Goal: Task Accomplishment & Management: Use online tool/utility

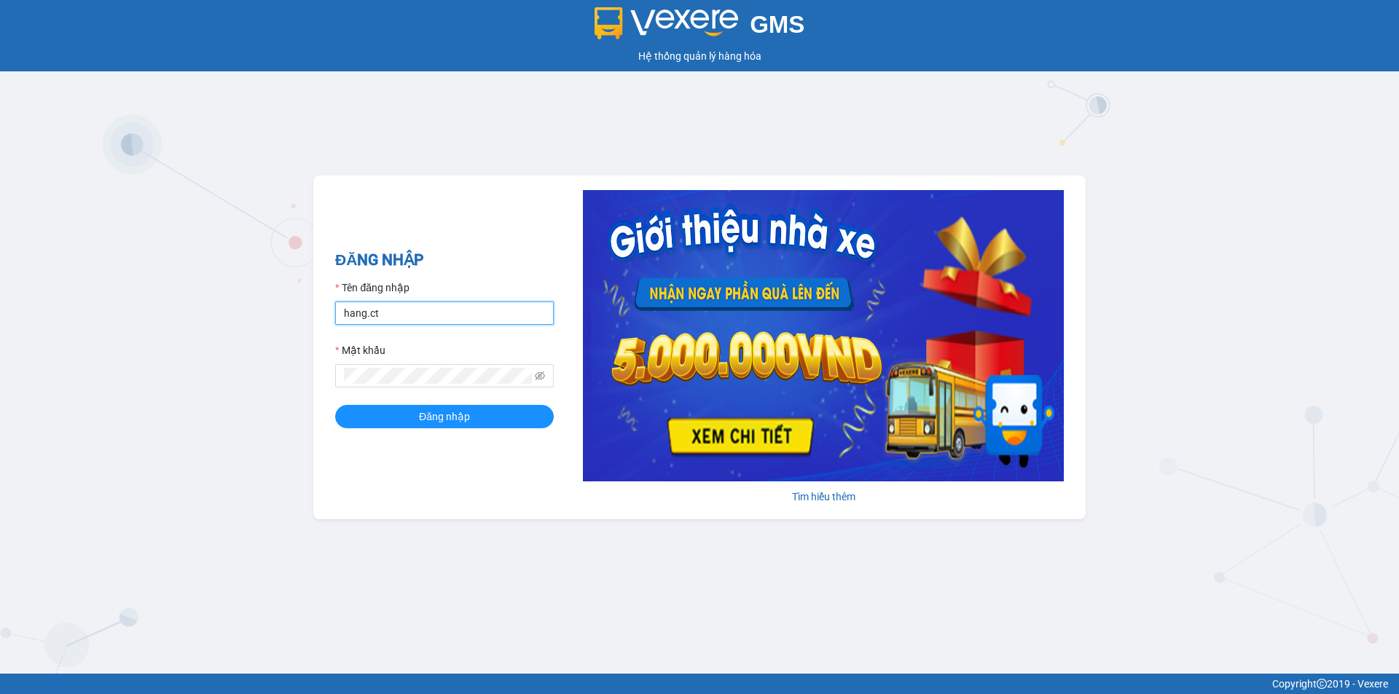
drag, startPoint x: 476, startPoint y: 304, endPoint x: 518, endPoint y: 320, distance: 44.5
click at [476, 304] on input "hang.ct" at bounding box center [444, 313] width 219 height 23
type input "nguyenhoa.ct"
click at [544, 376] on icon "eye-invisible" at bounding box center [540, 376] width 10 height 10
drag, startPoint x: 457, startPoint y: 391, endPoint x: 396, endPoint y: 385, distance: 61.5
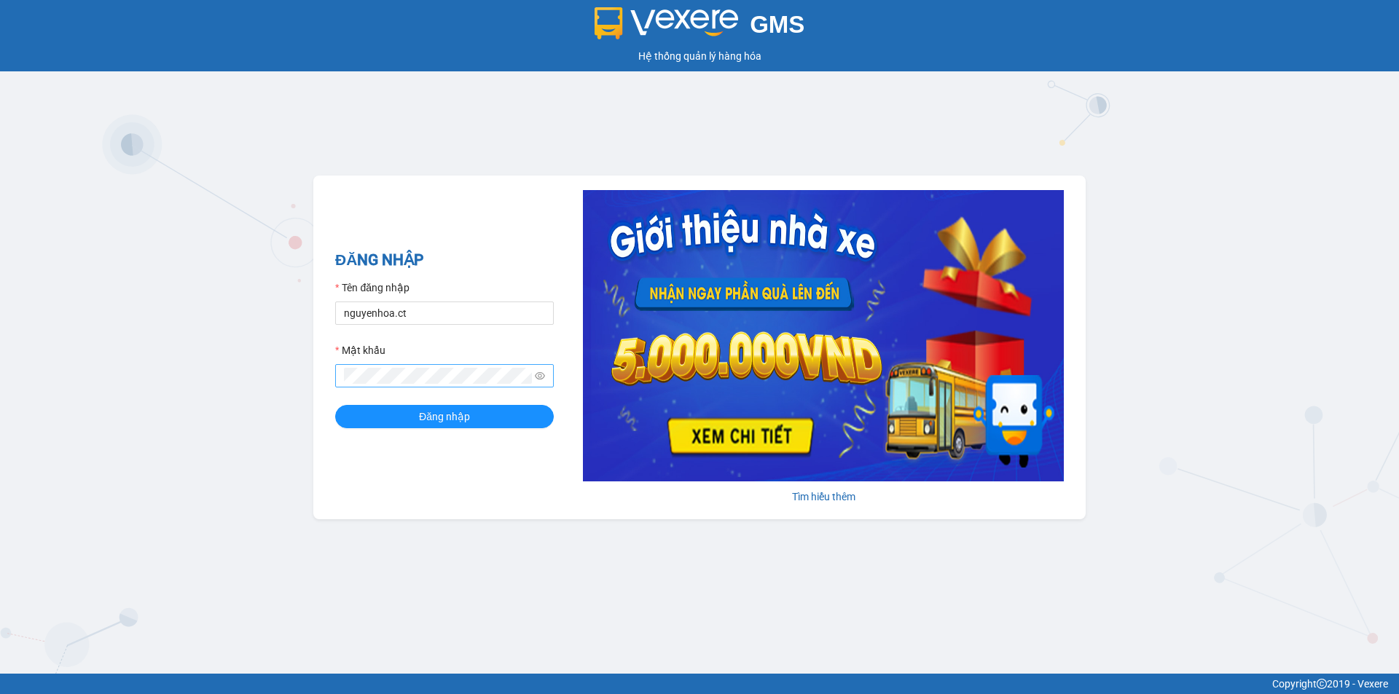
click at [335, 400] on form "Tên đăng nhập nguyenhoa.ct Mật khẩu Đăng nhập" at bounding box center [444, 354] width 219 height 149
drag, startPoint x: 411, startPoint y: 385, endPoint x: 493, endPoint y: 329, distance: 99.0
click at [296, 380] on div "GMS Hệ thống quản lý hàng hóa ĐĂNG NHẬP Tên đăng nhập nguyenhoa.ct Mật khẩu Đăn…" at bounding box center [699, 337] width 1399 height 674
click at [429, 399] on form "Tên đăng nhập nguyenhoa.ct Mật khẩu Đăng nhập" at bounding box center [444, 354] width 219 height 149
click at [296, 386] on div "GMS Hệ thống quản lý hàng hóa ĐĂNG NHẬP Tên đăng nhập nguyenhoa.ct Mật khẩu Đăn…" at bounding box center [699, 337] width 1399 height 674
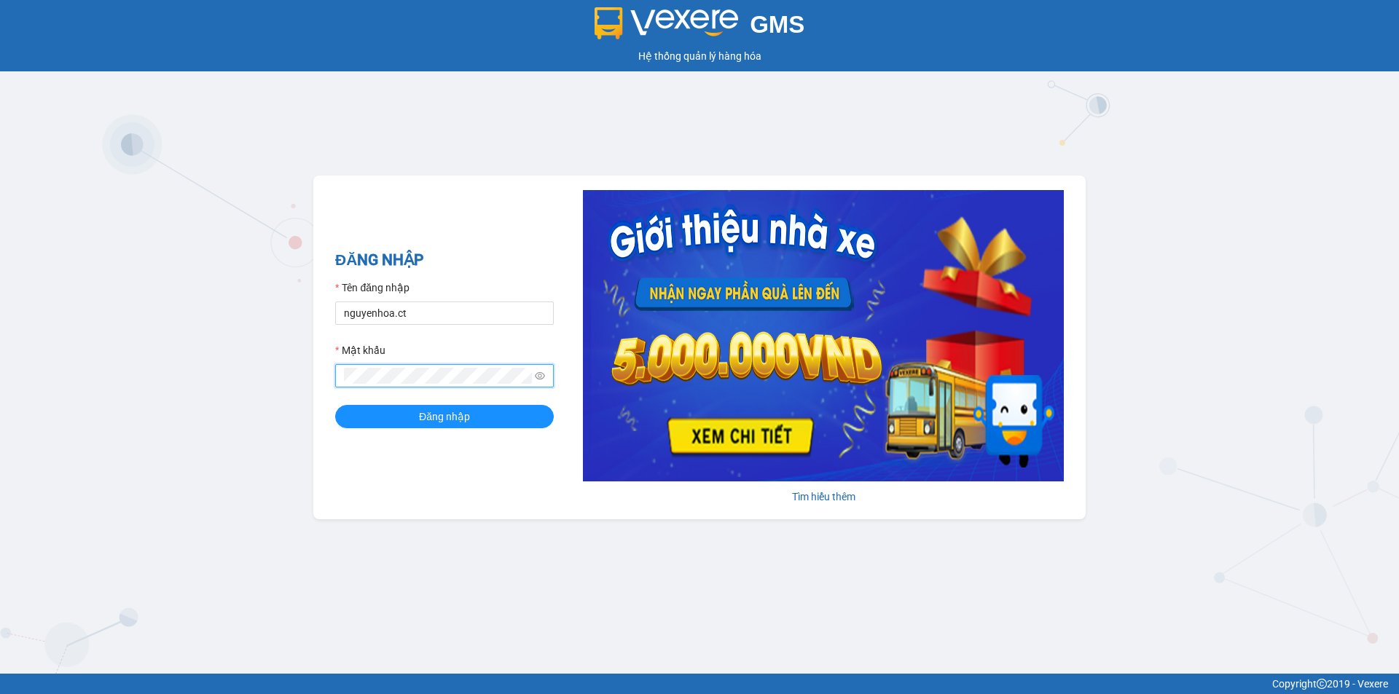
click at [335, 405] on button "Đăng nhập" at bounding box center [444, 416] width 219 height 23
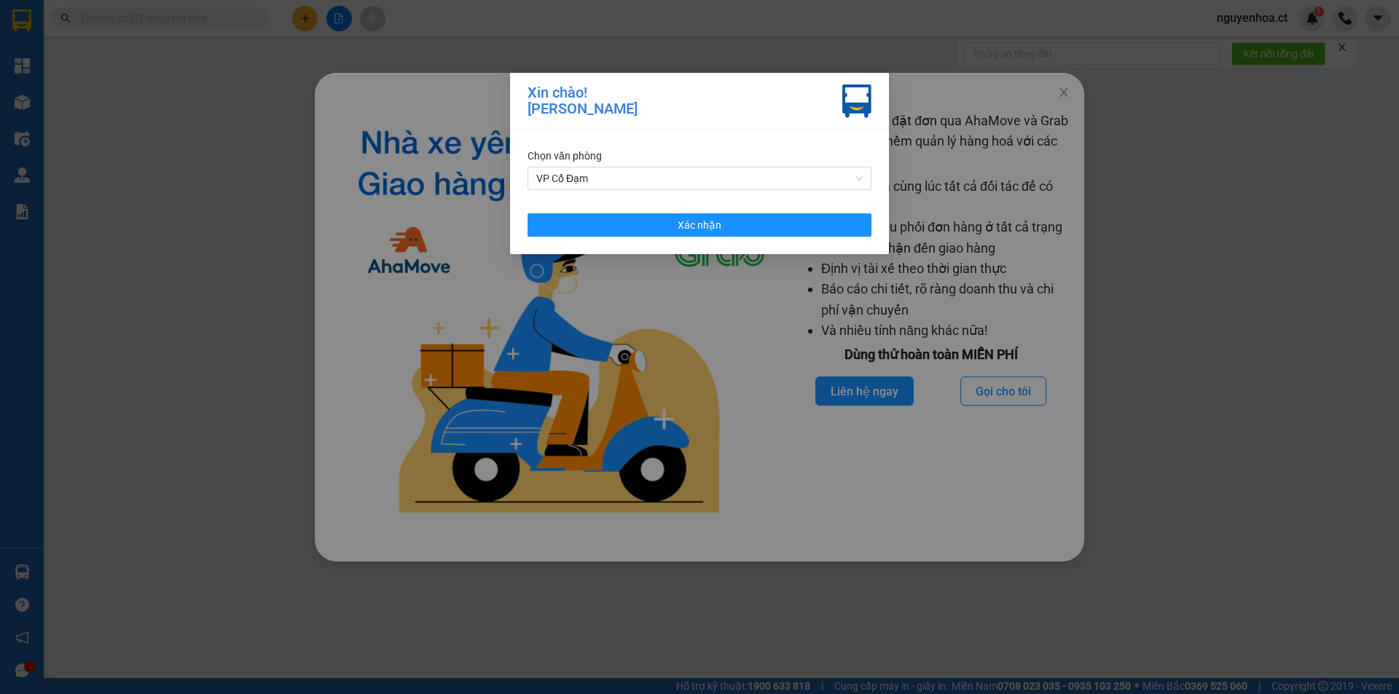
click at [782, 211] on div "Chọn văn phòng VP Cổ Đạm Xác nhận" at bounding box center [699, 192] width 379 height 124
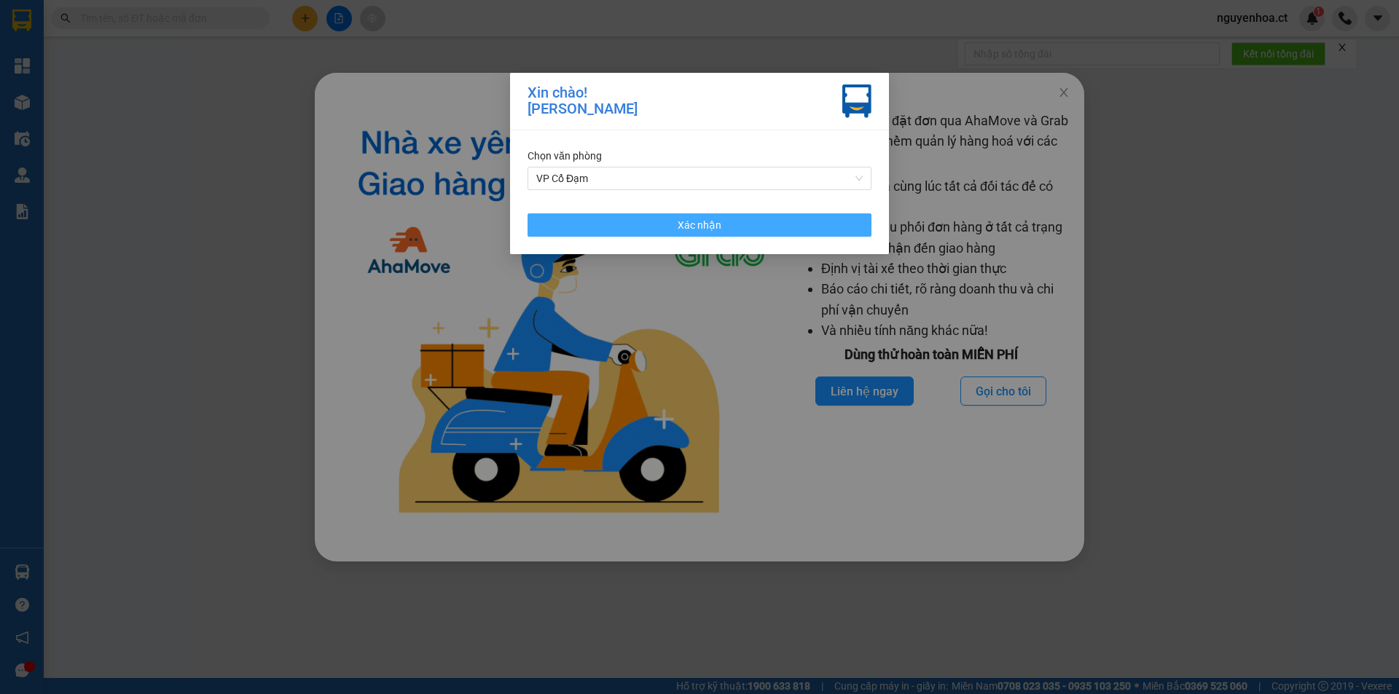
drag, startPoint x: 737, startPoint y: 227, endPoint x: 999, endPoint y: 116, distance: 285.0
click at [737, 226] on button "Xác nhận" at bounding box center [699, 224] width 344 height 23
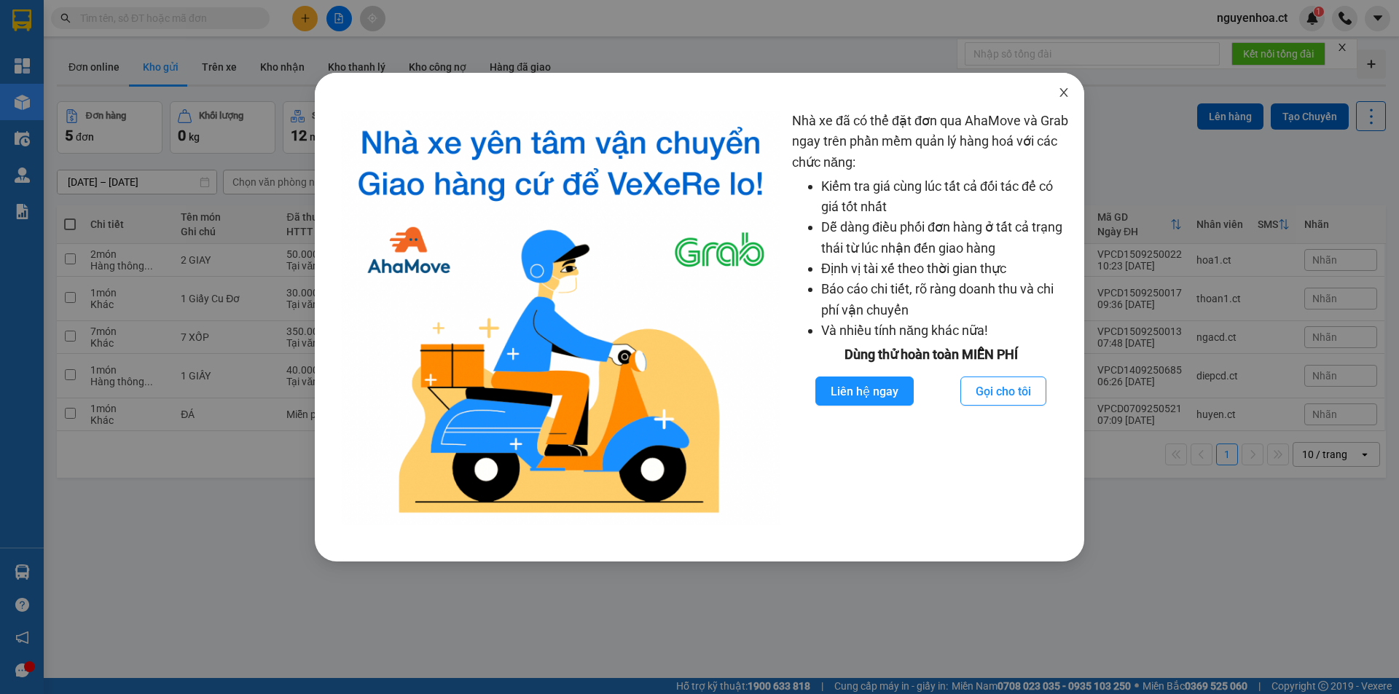
click at [1059, 92] on icon "close" at bounding box center [1064, 93] width 12 height 12
